Goal: Task Accomplishment & Management: Manage account settings

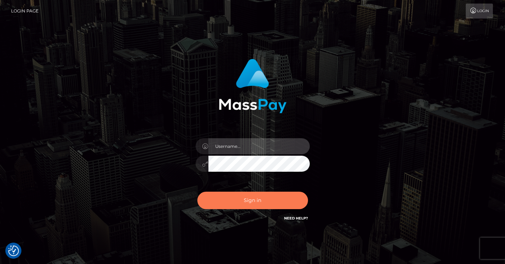
type input "vlad"
click at [241, 205] on button "Sign in" at bounding box center [252, 200] width 111 height 17
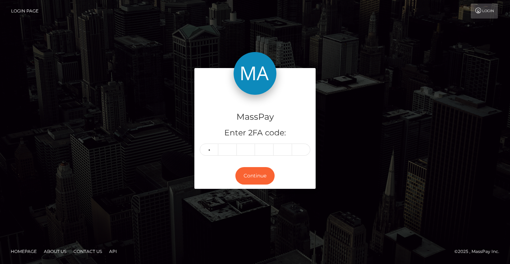
type input "4"
type input "1"
type input "2"
type input "7"
type input "2"
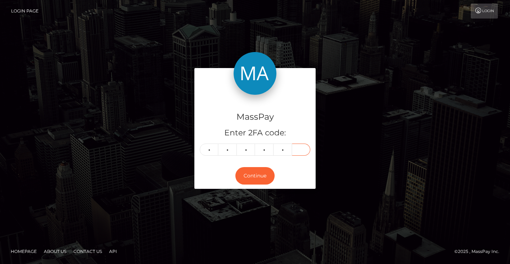
type input "8"
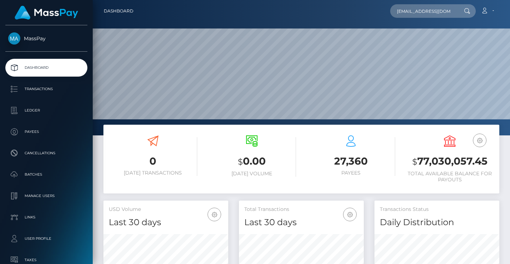
scroll to position [127, 125]
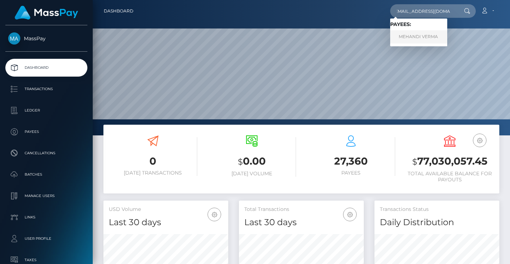
type input "femgoddess3@gmail.com"
click at [424, 41] on link "MEHANDI VERMA" at bounding box center [418, 36] width 57 height 13
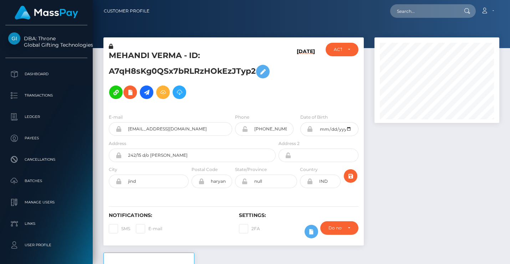
scroll to position [86, 125]
